Goal: Register for event/course

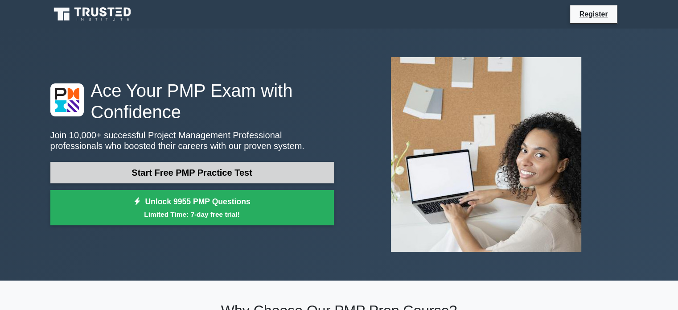
click at [155, 178] on link "Start Free PMP Practice Test" at bounding box center [191, 172] width 283 height 21
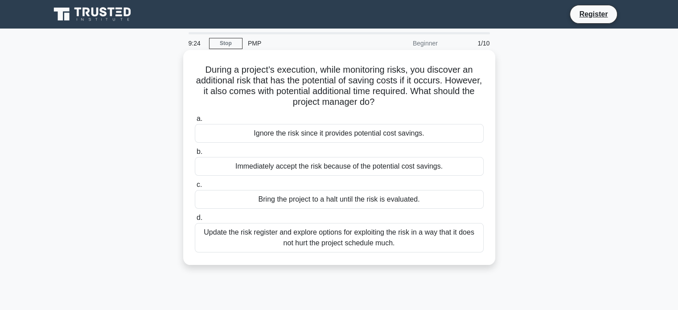
click at [317, 247] on div "Update the risk register and explore options for exploiting the risk in a way t…" at bounding box center [339, 237] width 289 height 29
click at [195, 221] on input "d. Update the risk register and explore options for exploiting the risk in a wa…" at bounding box center [195, 218] width 0 height 6
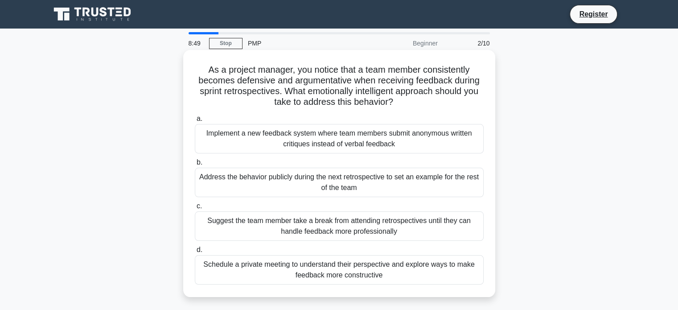
click at [335, 265] on div "Schedule a private meeting to understand their perspective and explore ways to …" at bounding box center [339, 269] width 289 height 29
click at [195, 253] on input "d. Schedule a private meeting to understand their perspective and explore ways …" at bounding box center [195, 250] width 0 height 6
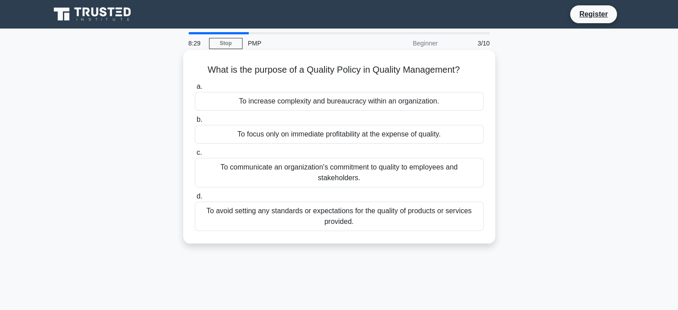
click at [316, 174] on div "To communicate an organization's commitment to quality to employees and stakeho…" at bounding box center [339, 172] width 289 height 29
click at [195, 156] on input "c. To communicate an organization's commitment to quality to employees and stak…" at bounding box center [195, 153] width 0 height 6
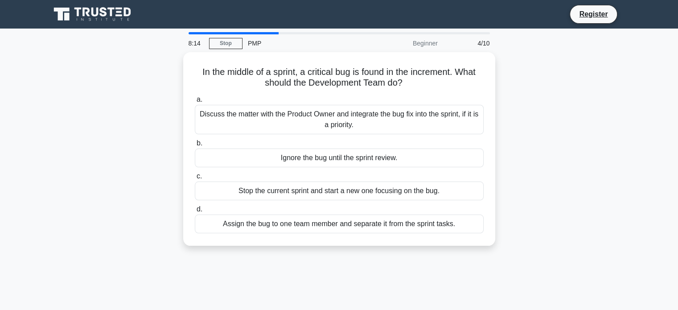
drag, startPoint x: 316, startPoint y: 174, endPoint x: 142, endPoint y: 164, distance: 174.5
click at [142, 164] on div "In the middle of a sprint, a critical bug is found in the increment. What shoul…" at bounding box center [339, 154] width 588 height 204
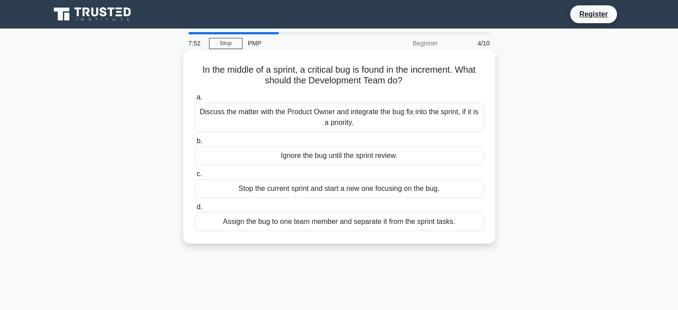
click at [312, 121] on div "Discuss the matter with the Product Owner and integrate the bug fix into the sp…" at bounding box center [339, 116] width 289 height 29
click at [195, 100] on input "a. Discuss the matter with the Product Owner and integrate the bug fix into the…" at bounding box center [195, 97] width 0 height 6
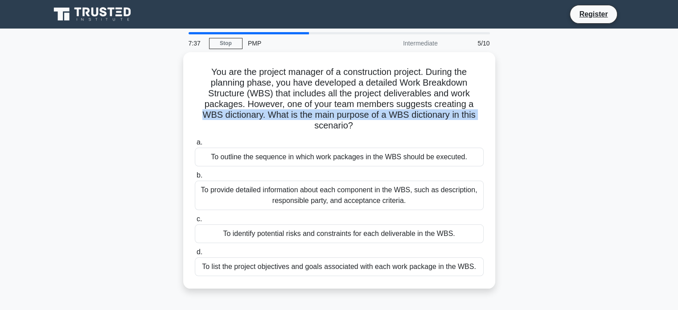
drag, startPoint x: 312, startPoint y: 121, endPoint x: 160, endPoint y: 121, distance: 151.1
click at [160, 121] on div "You are the project manager of a construction project. During the planning phas…" at bounding box center [339, 175] width 588 height 247
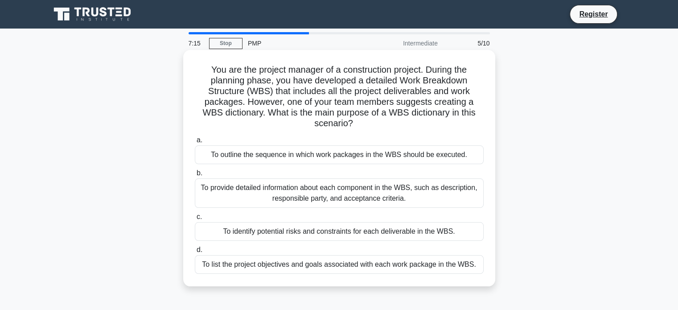
click at [241, 189] on div "To provide detailed information about each component in the WBS, such as descri…" at bounding box center [339, 192] width 289 height 29
click at [195, 176] on input "b. To provide detailed information about each component in the WBS, such as des…" at bounding box center [195, 173] width 0 height 6
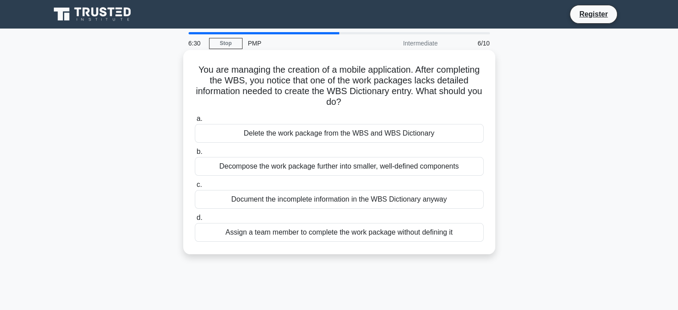
click at [241, 195] on div "Document the incomplete information in the WBS Dictionary anyway" at bounding box center [339, 199] width 289 height 19
click at [195, 188] on input "c. Document the incomplete information in the WBS Dictionary anyway" at bounding box center [195, 185] width 0 height 6
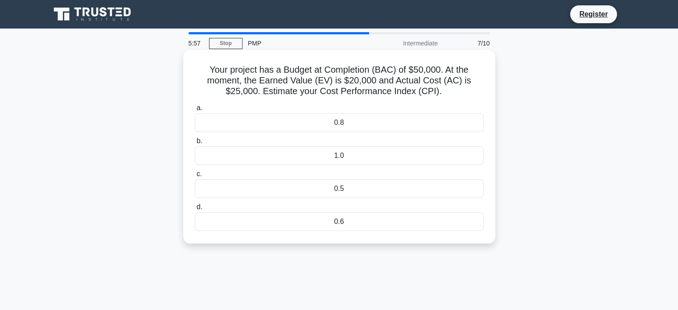
click at [339, 126] on div "0.8" at bounding box center [339, 122] width 289 height 19
click at [195, 111] on input "a. 0.8" at bounding box center [195, 108] width 0 height 6
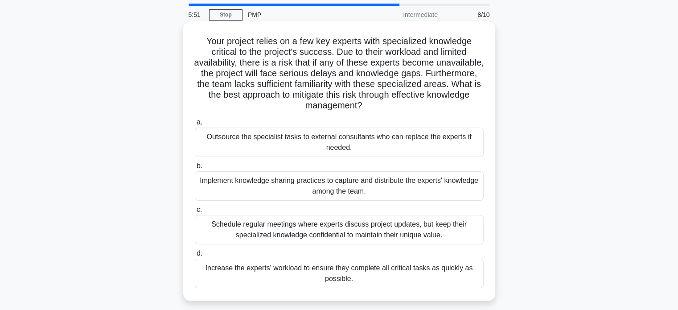
scroll to position [45, 0]
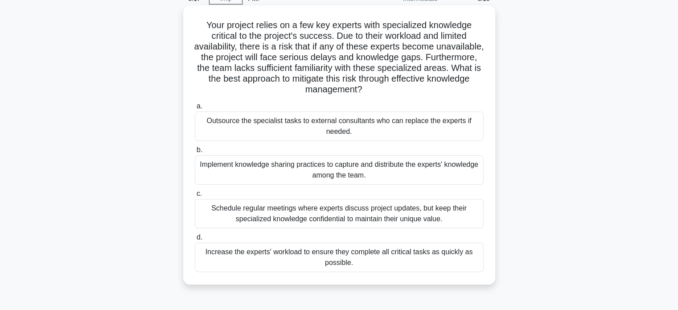
click at [250, 171] on div "Implement knowledge sharing practices to capture and distribute the experts' kn…" at bounding box center [339, 169] width 289 height 29
click at [195, 153] on input "b. Implement knowledge sharing practices to capture and distribute the experts'…" at bounding box center [195, 150] width 0 height 6
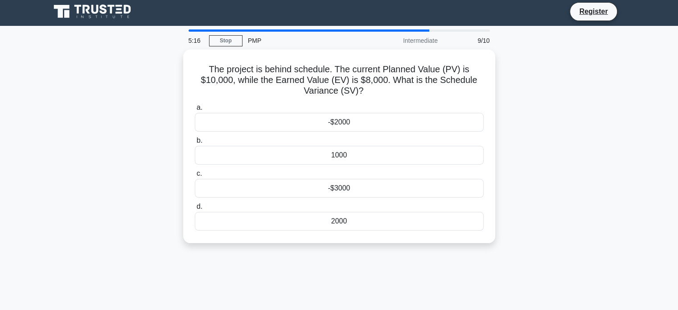
scroll to position [0, 0]
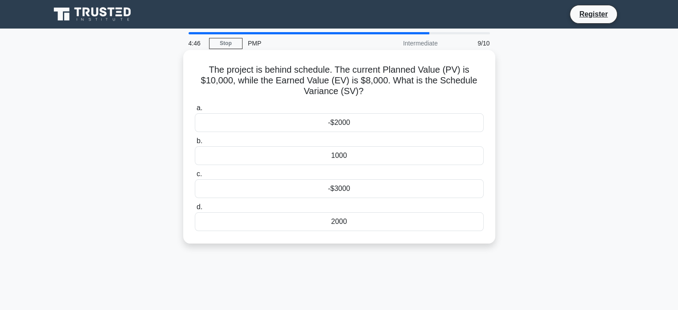
click at [355, 222] on div "2000" at bounding box center [339, 221] width 289 height 19
click at [195, 210] on input "d. 2000" at bounding box center [195, 207] width 0 height 6
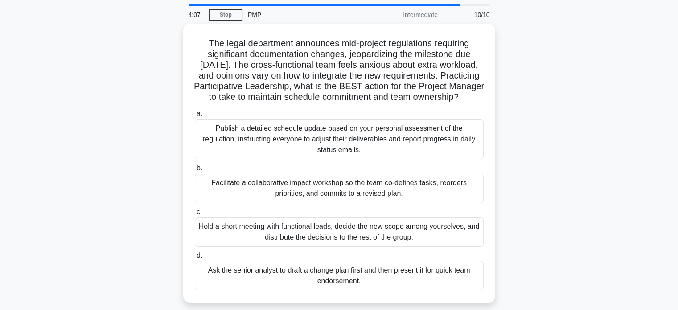
scroll to position [45, 0]
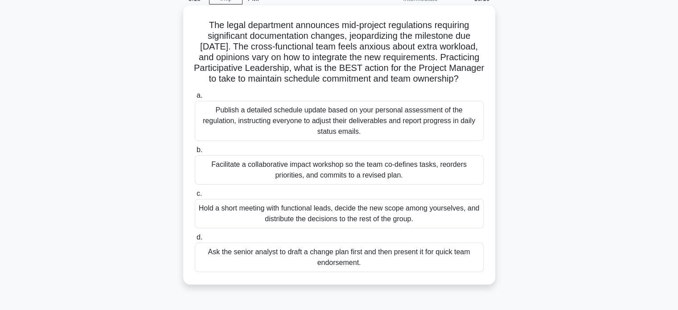
click at [336, 184] on div "Facilitate a collaborative impact workshop so the team co-defines tasks, reorde…" at bounding box center [339, 169] width 289 height 29
click at [195, 153] on input "b. Facilitate a collaborative impact workshop so the team co-defines tasks, reo…" at bounding box center [195, 150] width 0 height 6
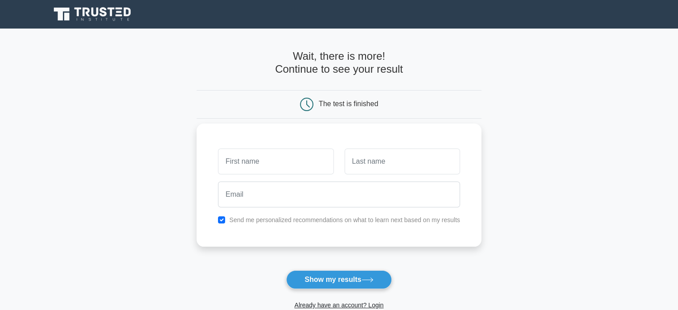
click at [266, 157] on input "text" at bounding box center [275, 161] width 115 height 26
type input "Babu"
click at [373, 159] on input "text" at bounding box center [401, 161] width 115 height 26
type input "M"
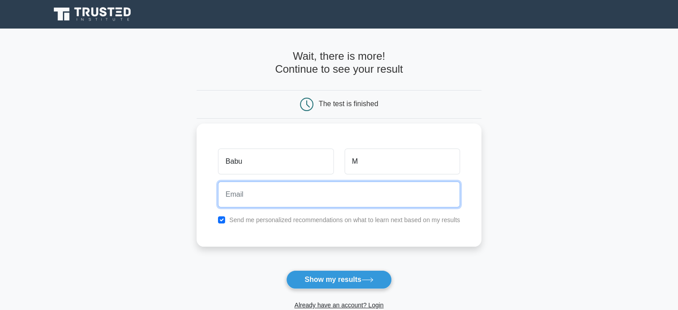
click at [264, 185] on input "email" at bounding box center [339, 194] width 242 height 26
type input "MBSRINI777@GMAIL.COM"
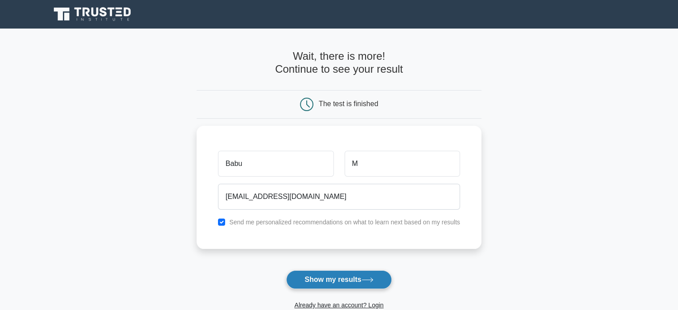
click at [335, 279] on button "Show my results" at bounding box center [338, 279] width 105 height 19
